Goal: Transaction & Acquisition: Purchase product/service

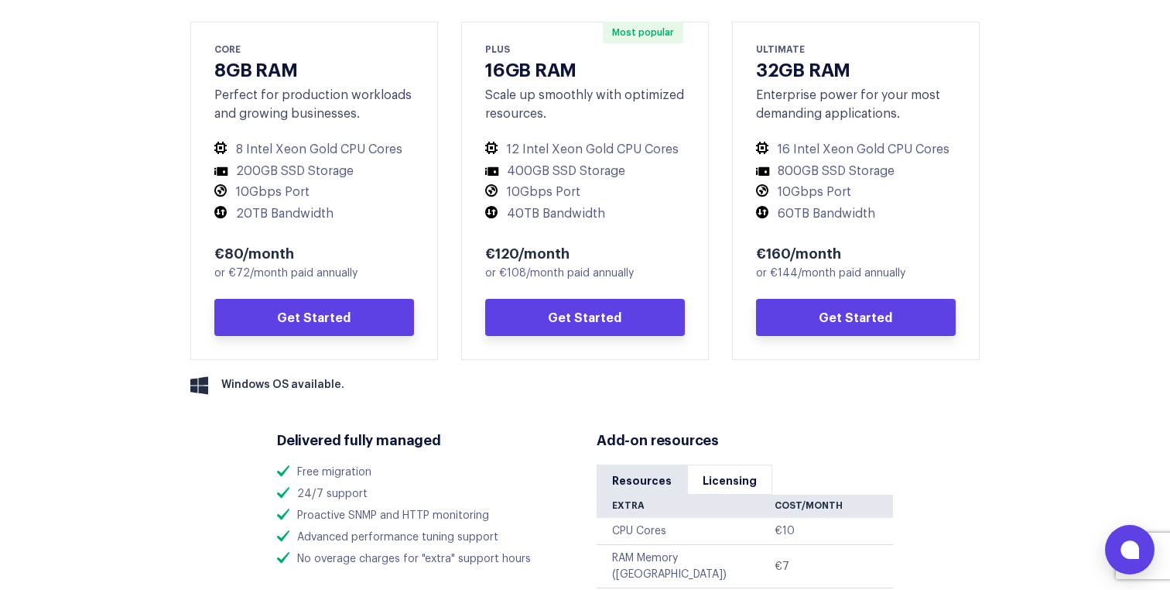
scroll to position [820, 0]
click at [277, 389] on span "Windows OS available." at bounding box center [282, 384] width 123 height 16
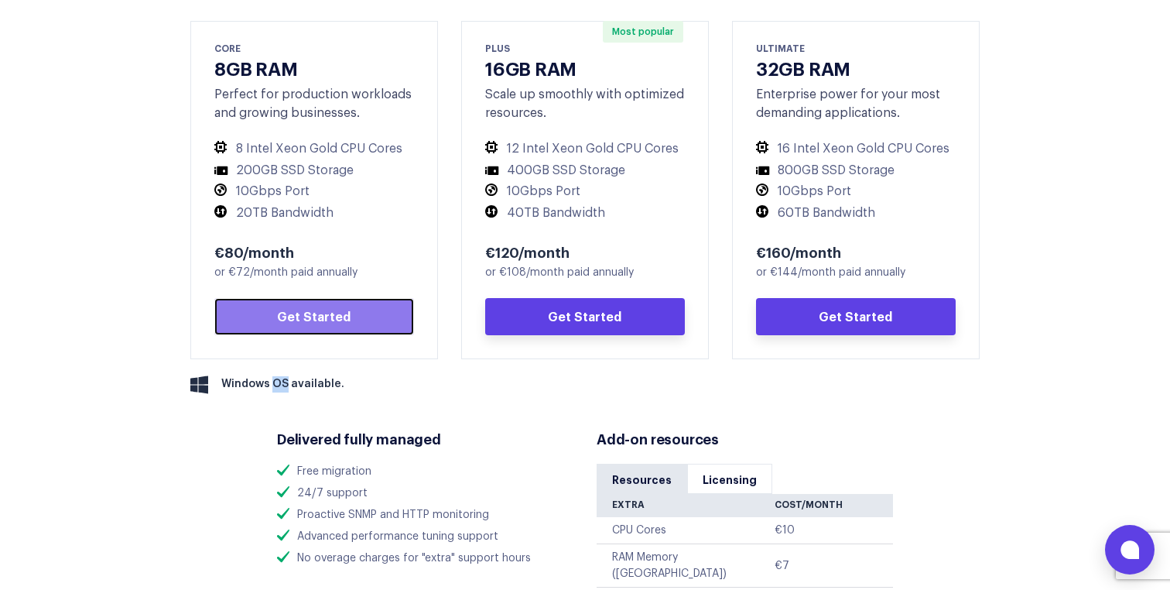
click at [301, 324] on link "Get Started" at bounding box center [314, 316] width 200 height 37
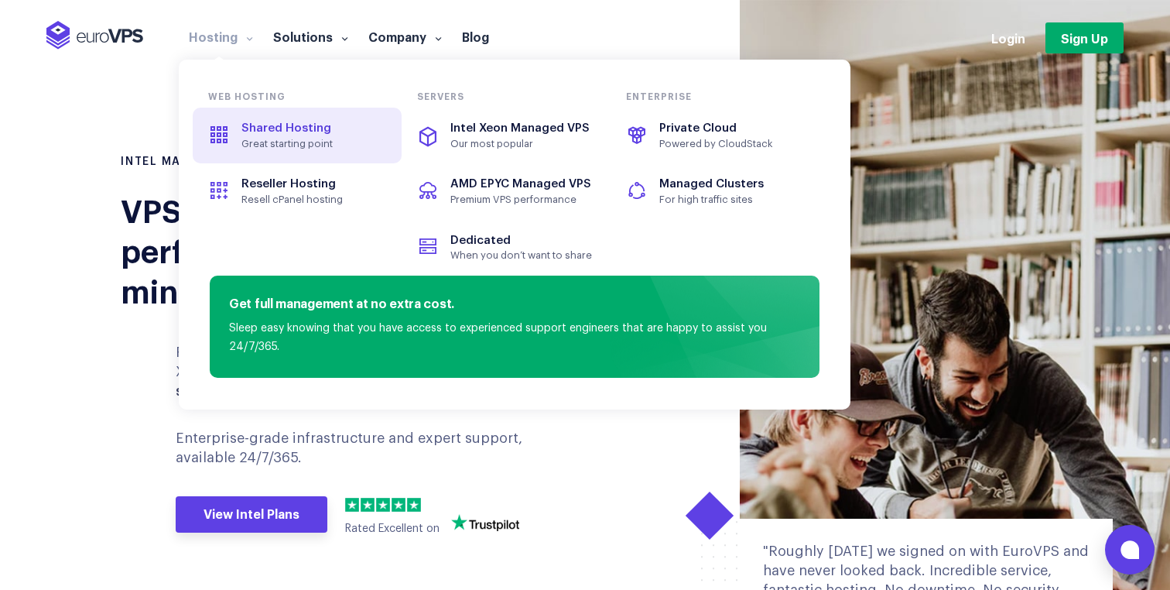
click at [293, 135] on span "Shared Hosting" at bounding box center [297, 129] width 173 height 18
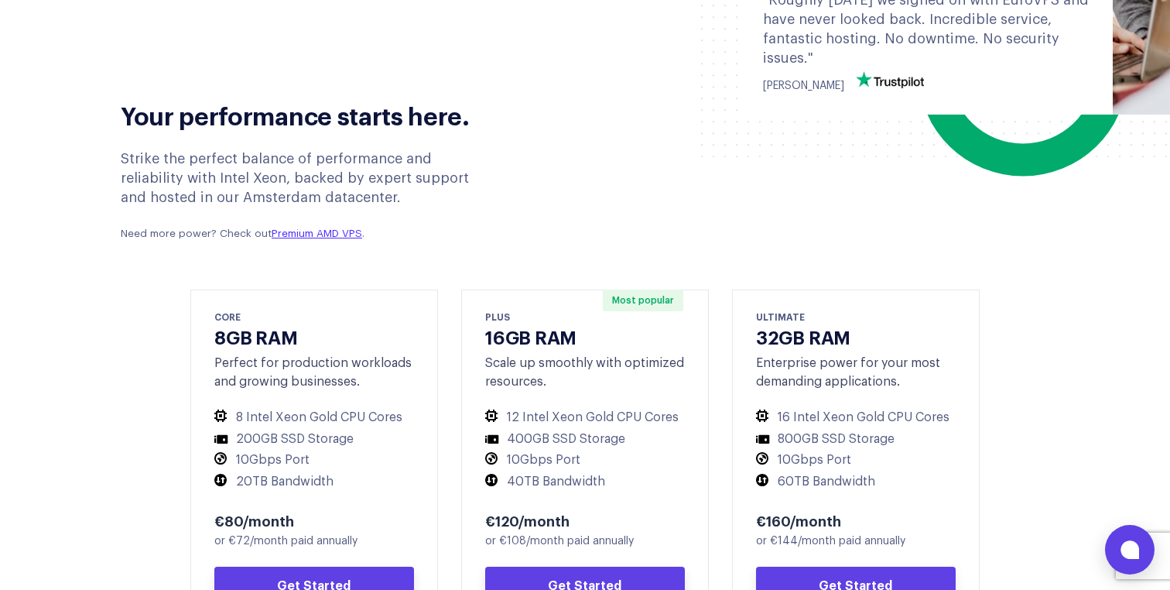
scroll to position [666, 0]
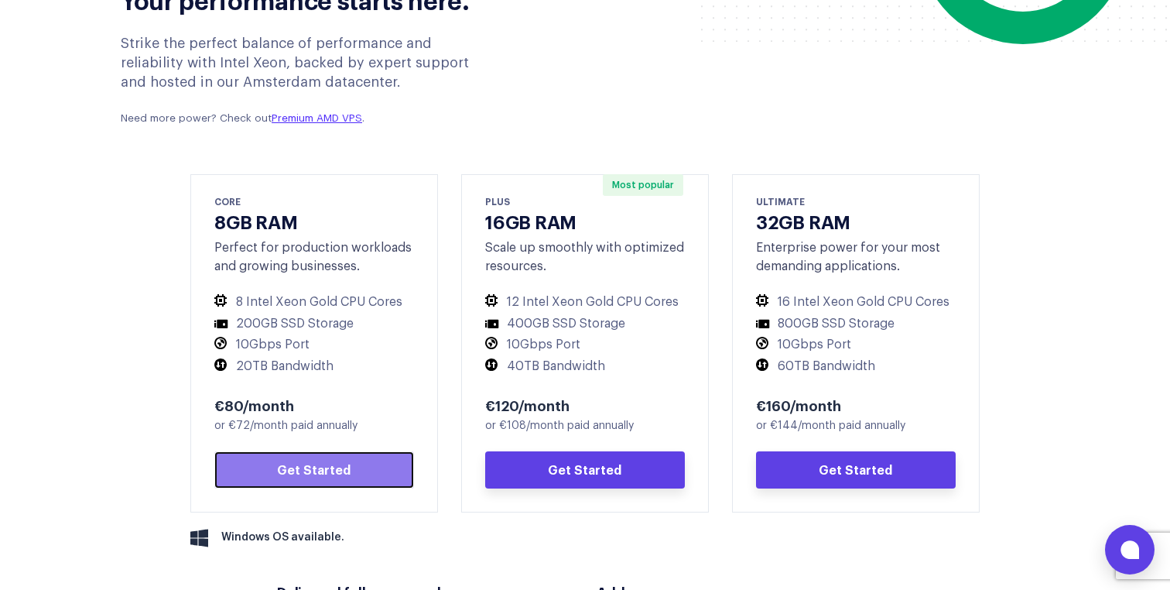
click at [293, 471] on link "Get Started" at bounding box center [314, 469] width 200 height 37
